Goal: Information Seeking & Learning: Learn about a topic

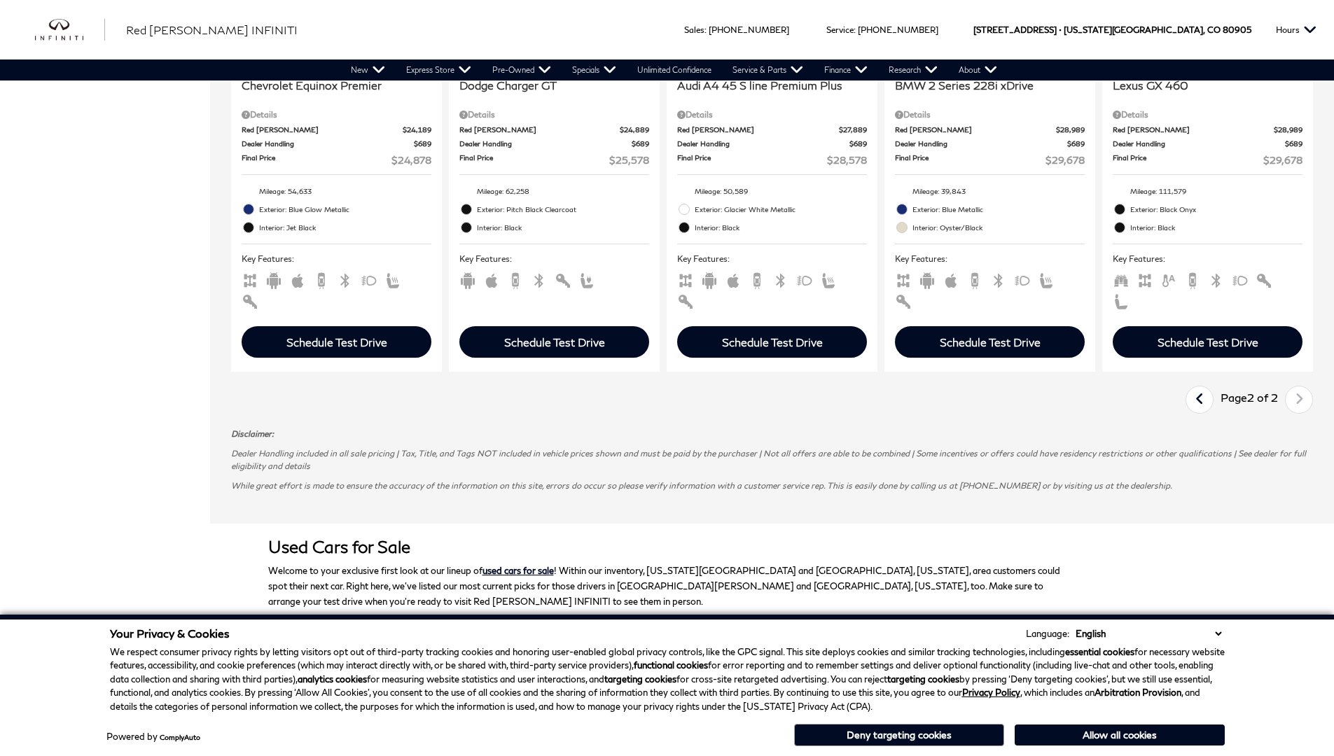
scroll to position [0, 1]
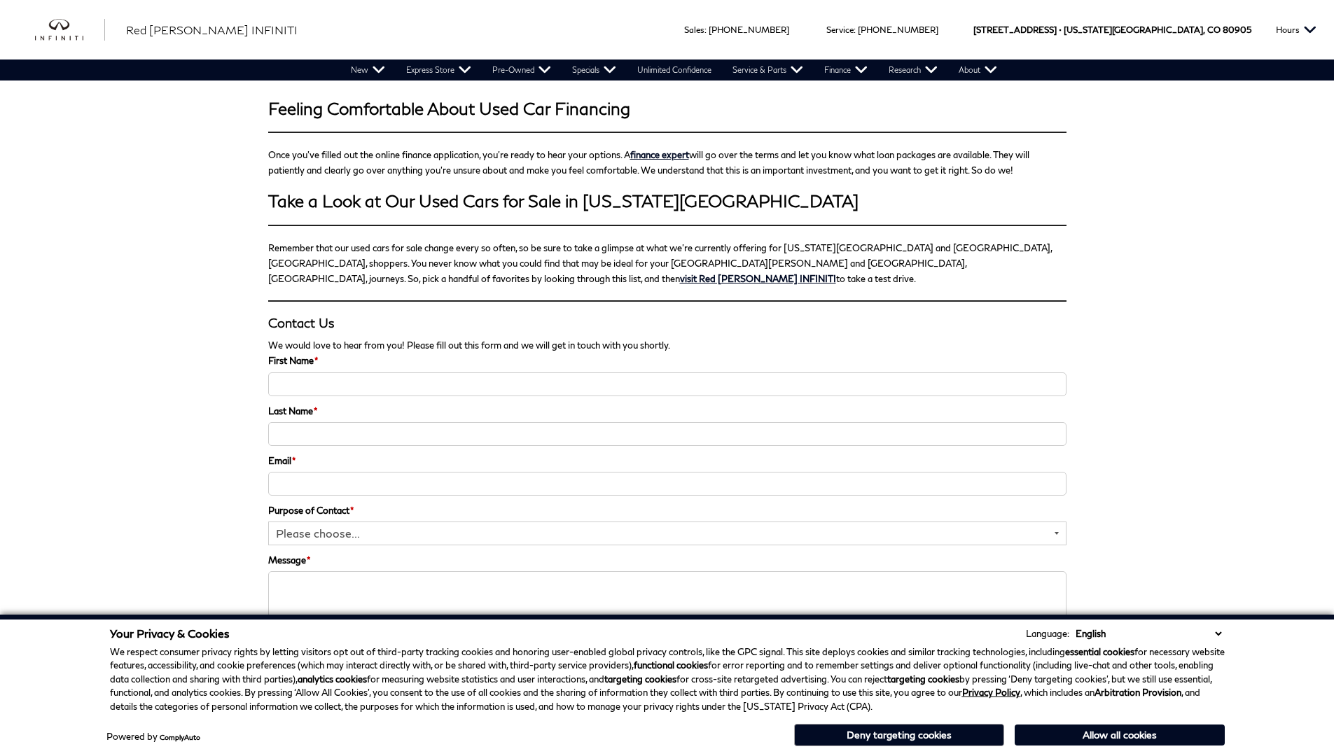
scroll to position [2156, 0]
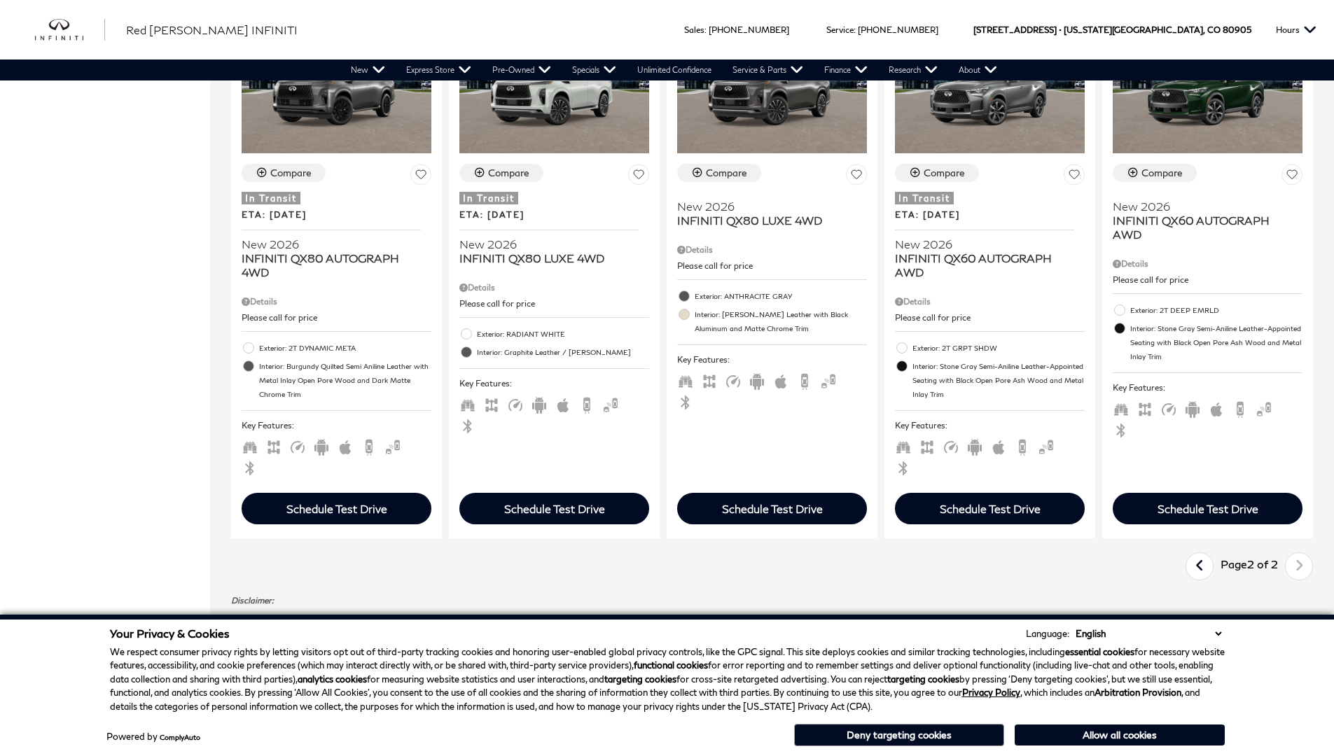
scroll to position [0, 1]
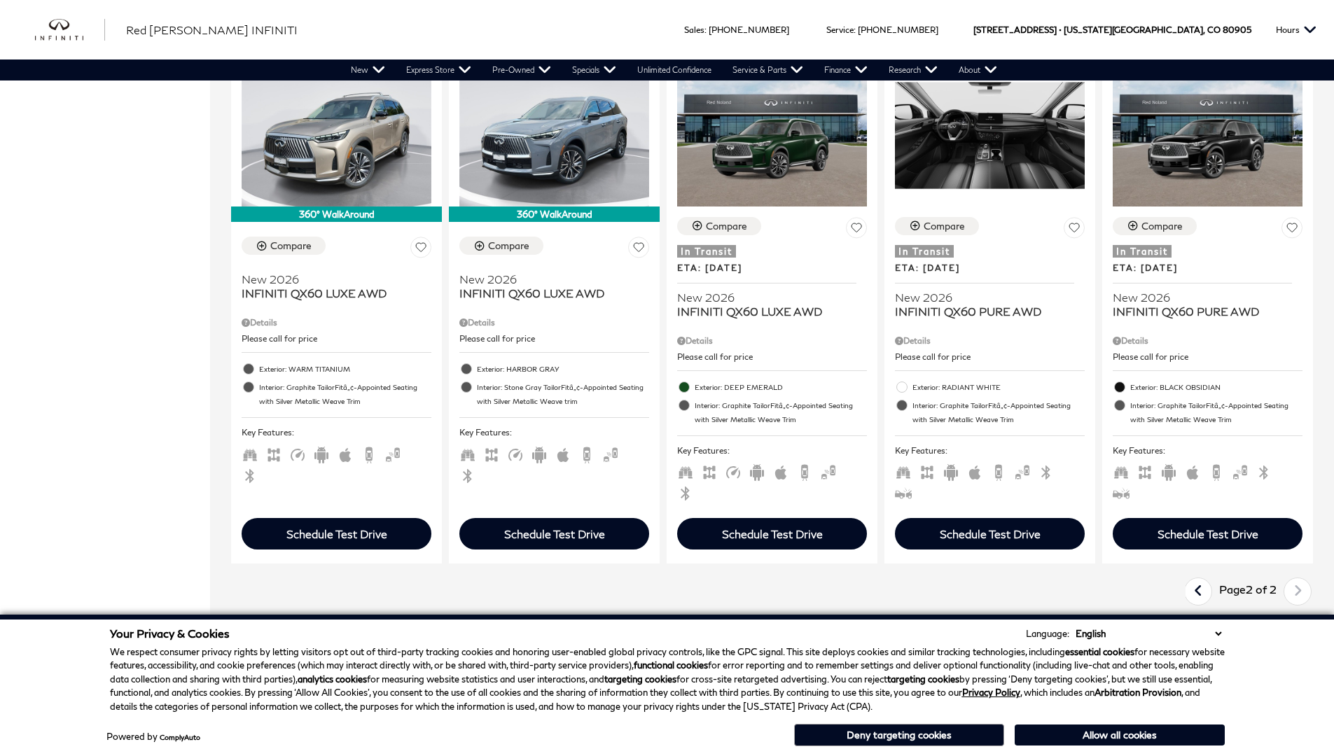
scroll to position [1109, 0]
